Goal: Information Seeking & Learning: Learn about a topic

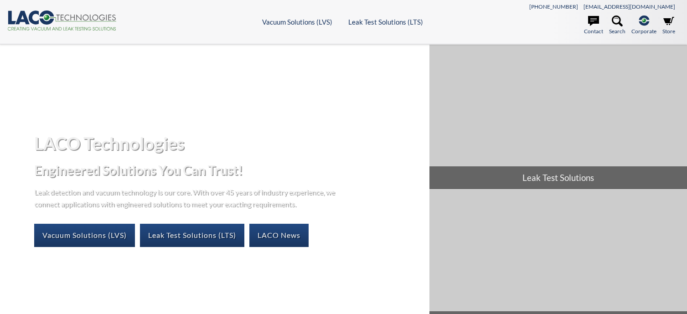
select select "Language Translate Widget"
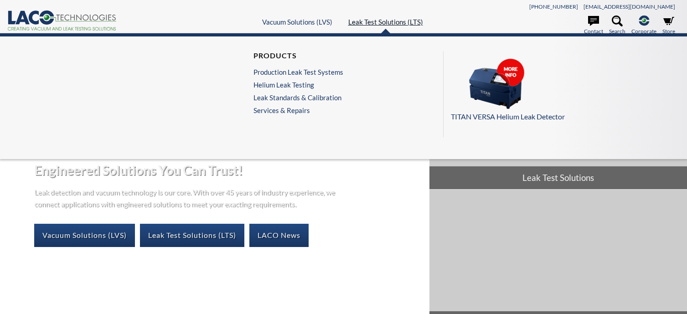
click at [396, 23] on link "Leak Test Solutions (LTS)" at bounding box center [385, 22] width 75 height 8
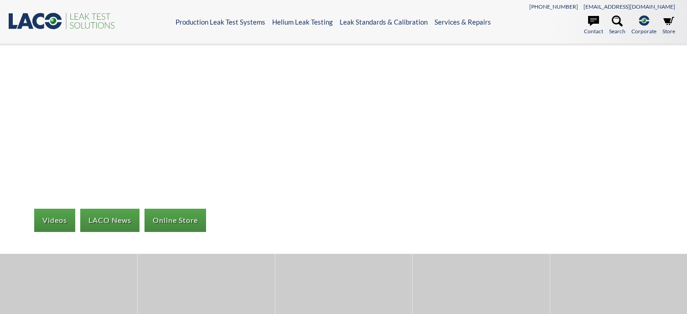
select select "Language Translate Widget"
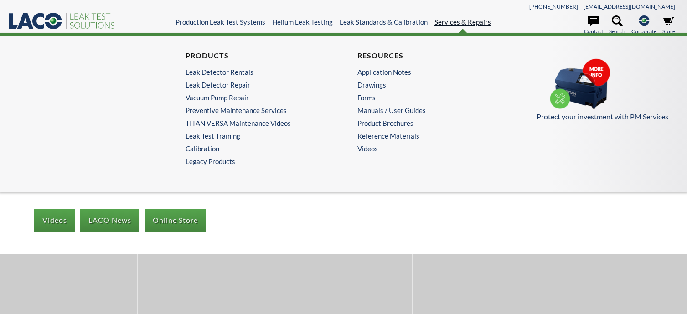
click at [473, 23] on link "Services & Repairs" at bounding box center [463, 22] width 57 height 8
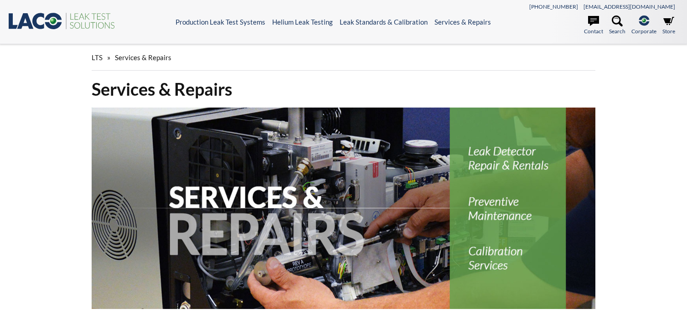
select select "Language Translate Widget"
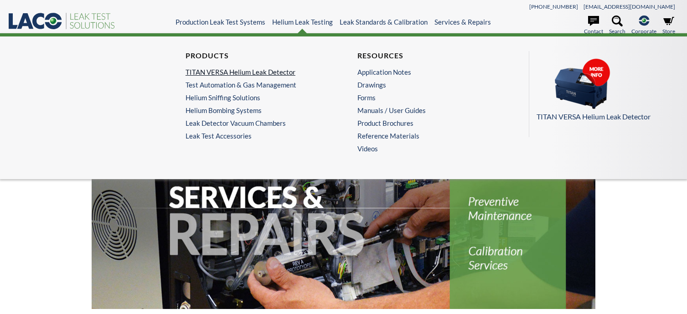
click at [239, 72] on link "TITAN VERSA Helium Leak Detector" at bounding box center [256, 72] width 140 height 8
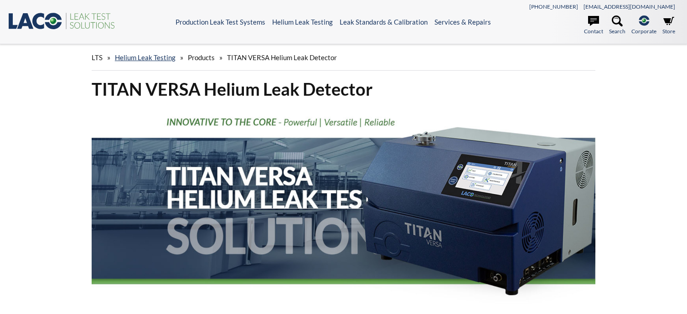
select select "Language Translate Widget"
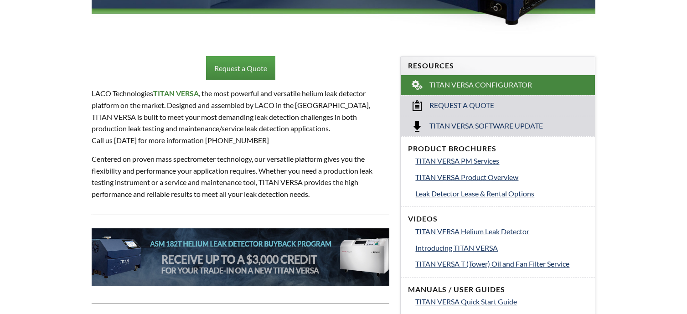
scroll to position [319, 0]
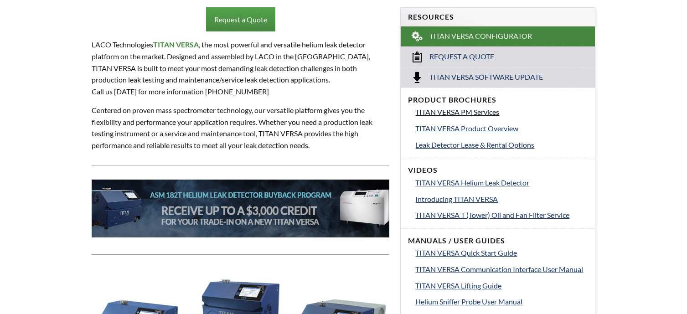
click at [465, 112] on span "TITAN VERSA PM Services" at bounding box center [457, 112] width 84 height 9
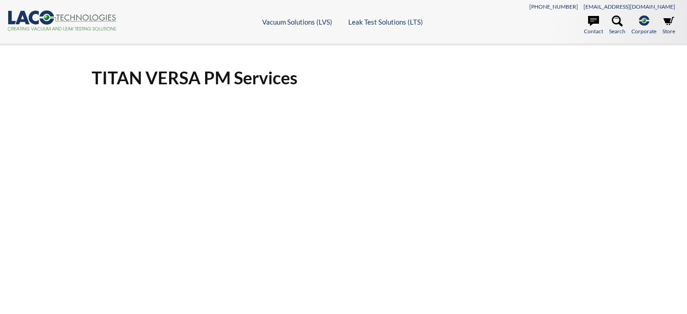
select select "Language Translate Widget"
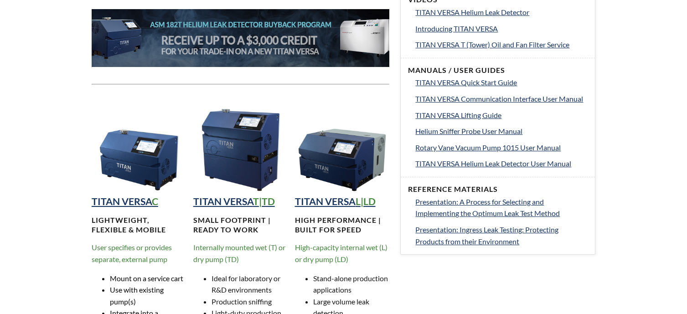
scroll to position [319, 0]
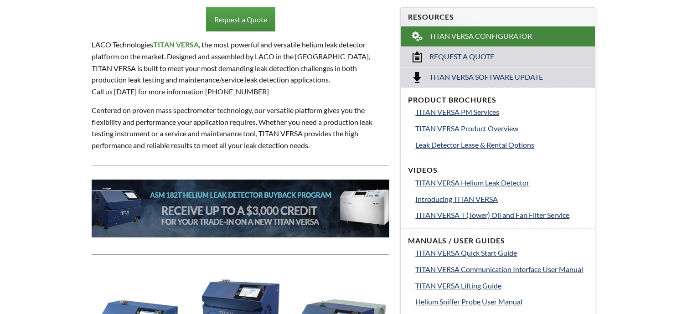
select select "Language Translate Widget"
click at [473, 75] on span "Titan Versa Software Update" at bounding box center [487, 78] width 114 height 10
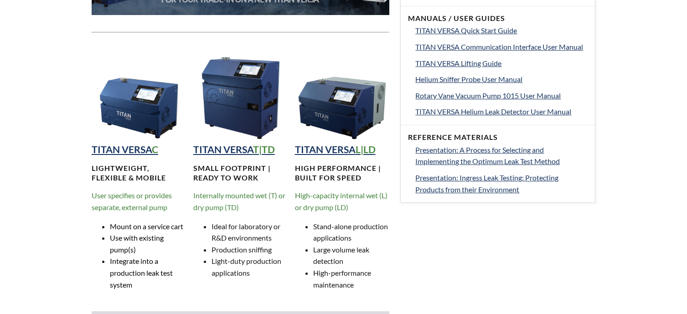
scroll to position [593, 0]
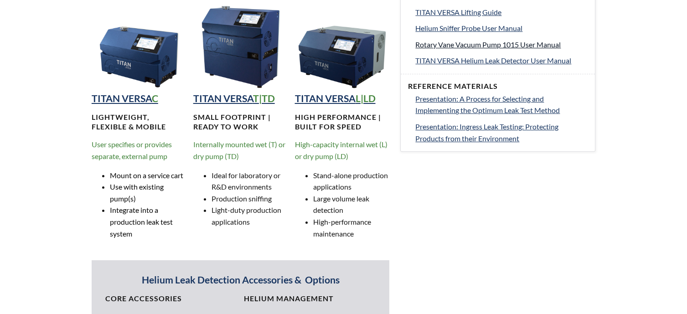
click at [539, 44] on span "Rotary Vane Vacuum Pump 1015 User Manual" at bounding box center [487, 44] width 145 height 9
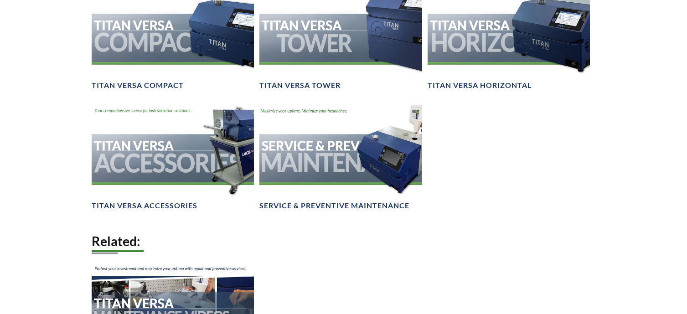
scroll to position [1231, 0]
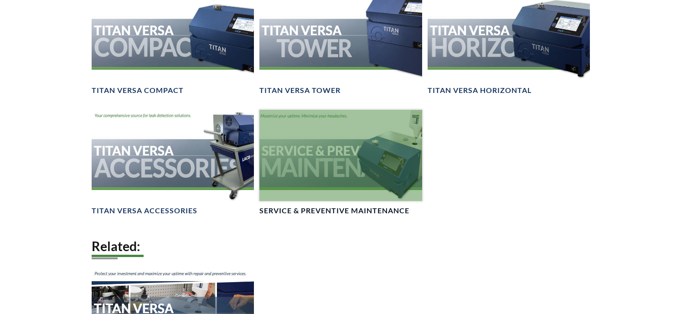
click at [349, 163] on div at bounding box center [340, 155] width 162 height 91
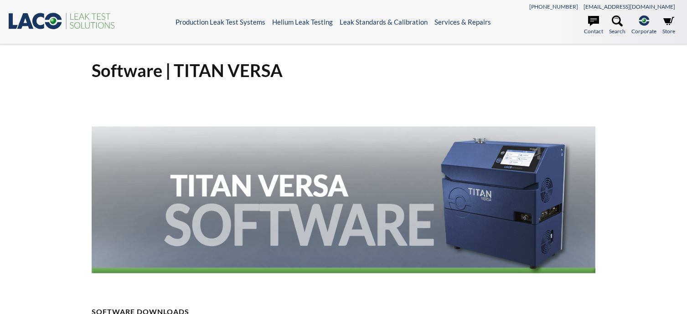
select select "Language Translate Widget"
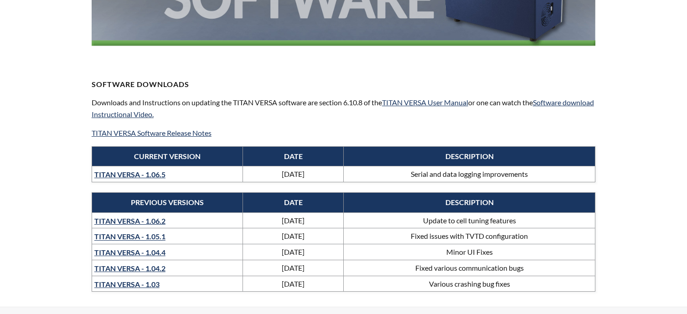
scroll to position [228, 0]
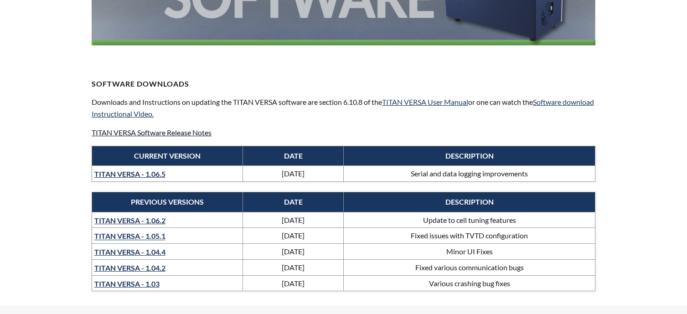
click at [149, 132] on link "TITAN VERSA Software Release Notes" at bounding box center [152, 132] width 120 height 9
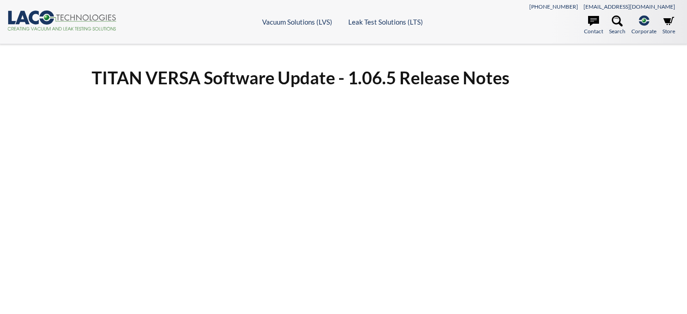
select select "Language Translate Widget"
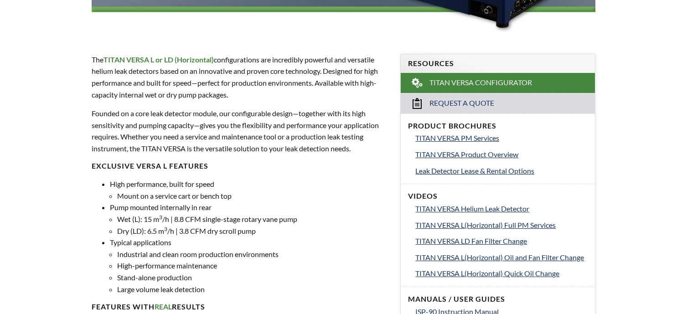
scroll to position [274, 0]
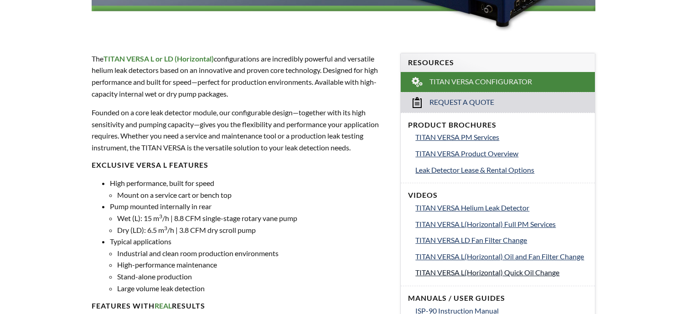
click at [432, 273] on span "TITAN VERSA L(Horizontal) Quick Oil Change" at bounding box center [487, 272] width 144 height 9
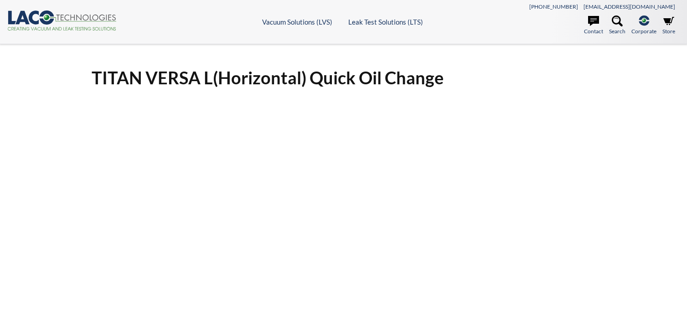
select select "Language Translate Widget"
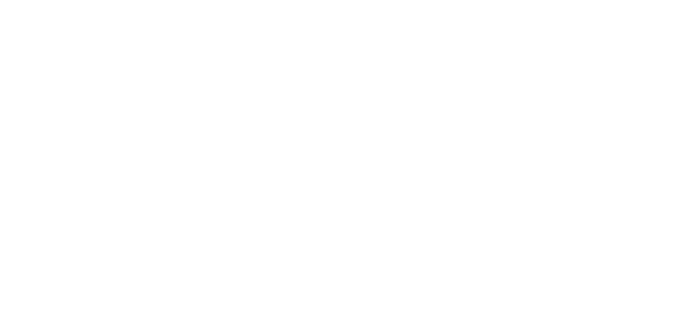
scroll to position [91, 0]
click at [642, 174] on div "TITAN VERSA L(Horizontal) Quick Oil Change" at bounding box center [343, 146] width 687 height 387
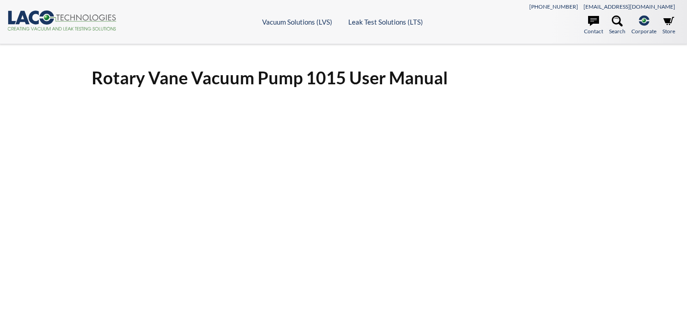
select select "Language Translate Widget"
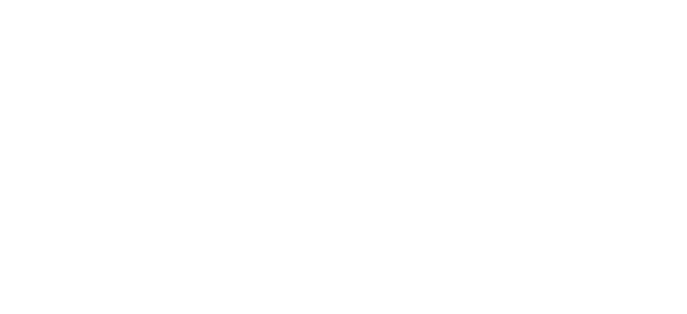
scroll to position [91, 0]
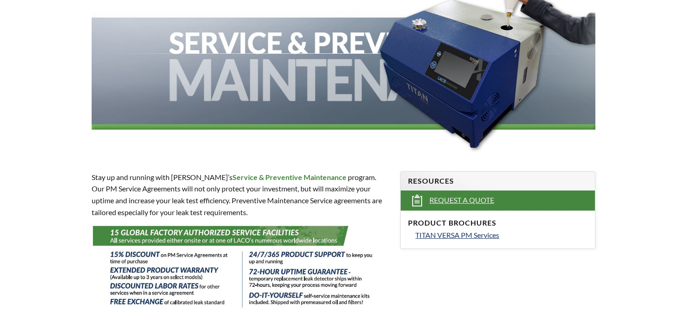
scroll to position [228, 0]
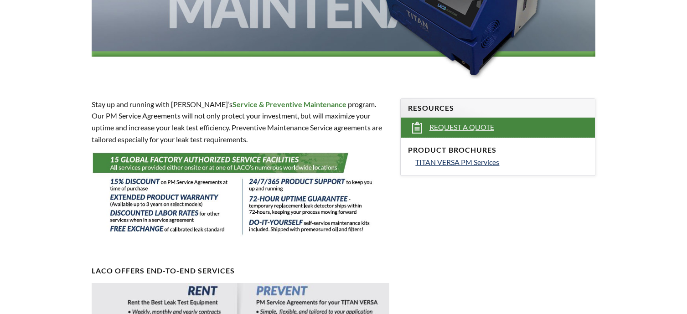
select select "Language Translate Widget"
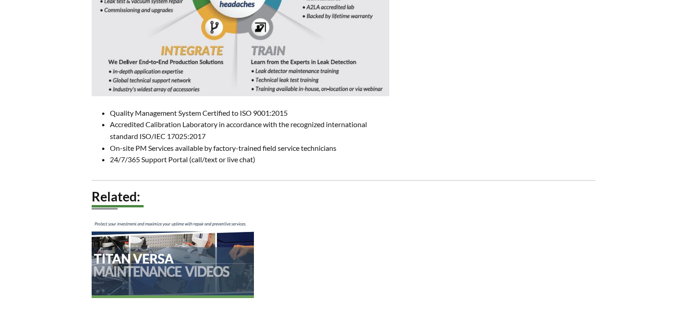
scroll to position [730, 0]
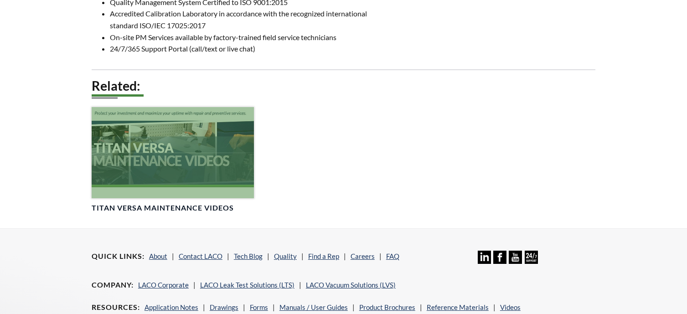
click at [172, 147] on div at bounding box center [173, 152] width 162 height 91
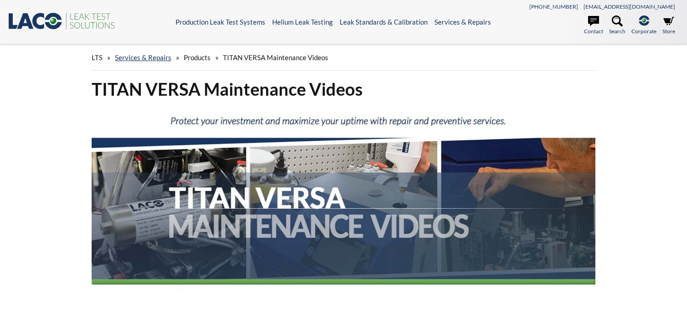
select select "Language Translate Widget"
